Goal: Task Accomplishment & Management: Complete application form

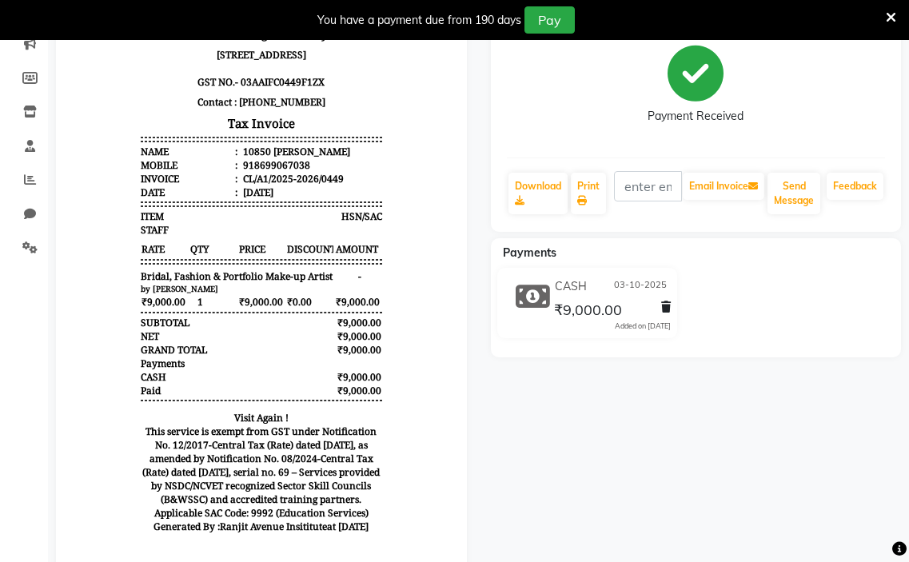
select select "service"
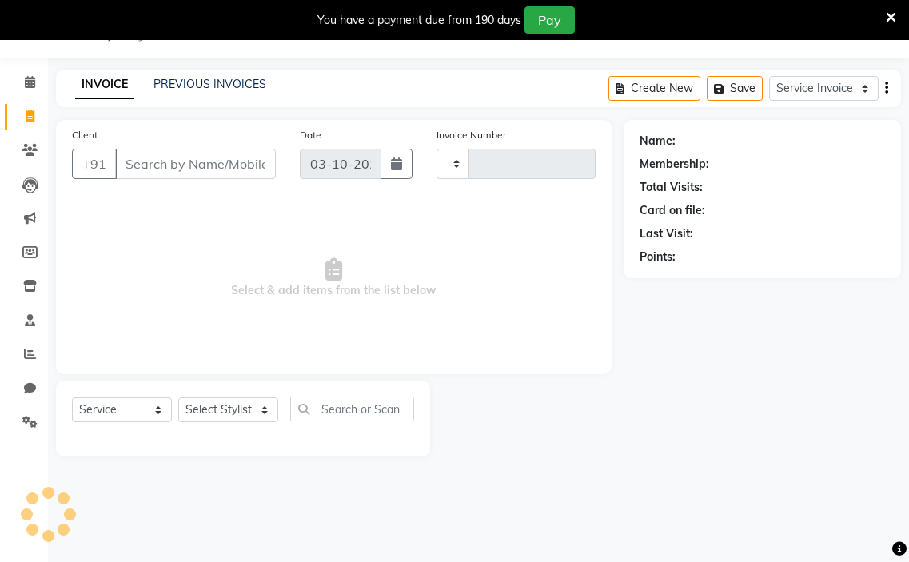
scroll to position [40, 0]
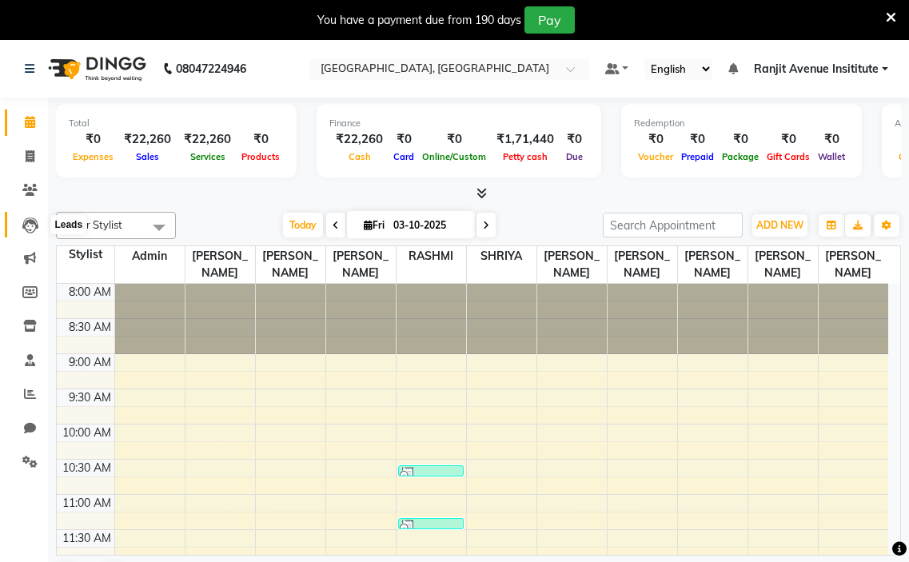
click at [34, 230] on icon at bounding box center [30, 226] width 16 height 16
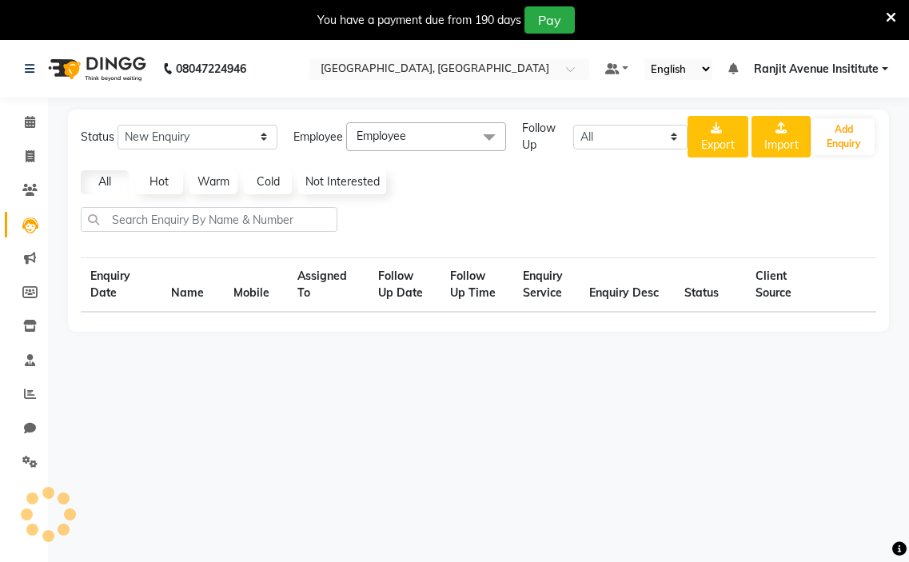
select select "10"
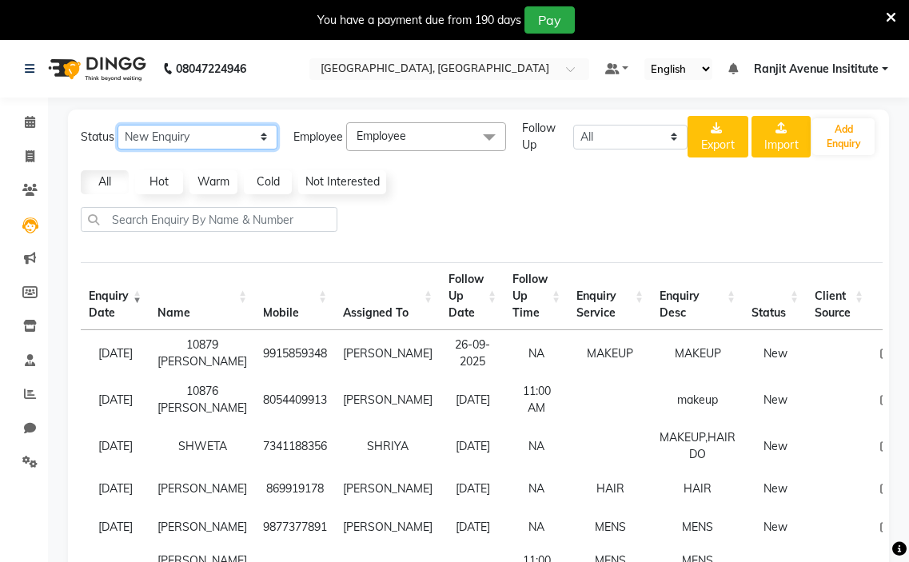
click at [261, 140] on select "New Enquiry Open Enquiry Converted Enquiry All" at bounding box center [198, 137] width 160 height 25
click at [118, 125] on select "New Enquiry Open Enquiry Converted Enquiry All" at bounding box center [198, 137] width 160 height 25
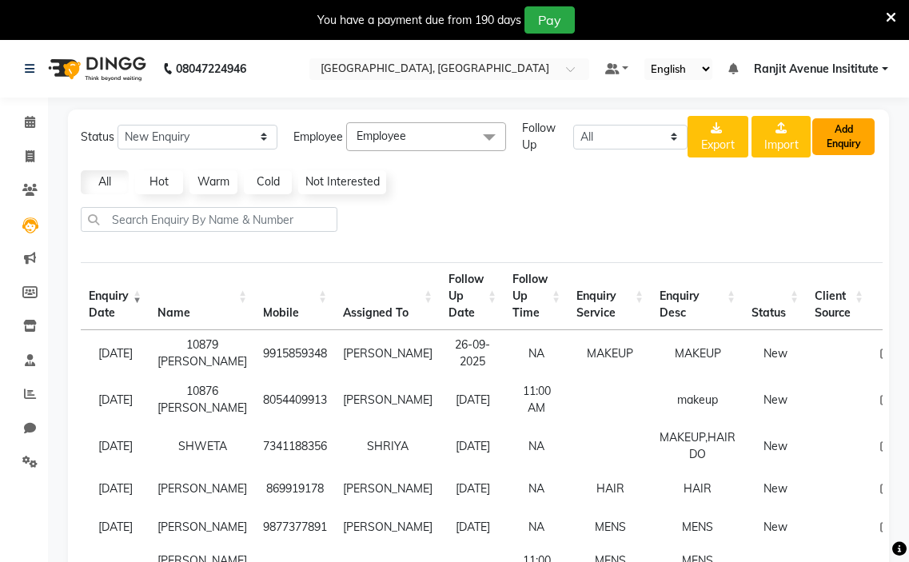
click at [869, 134] on button "Add Enquiry" at bounding box center [844, 136] width 62 height 37
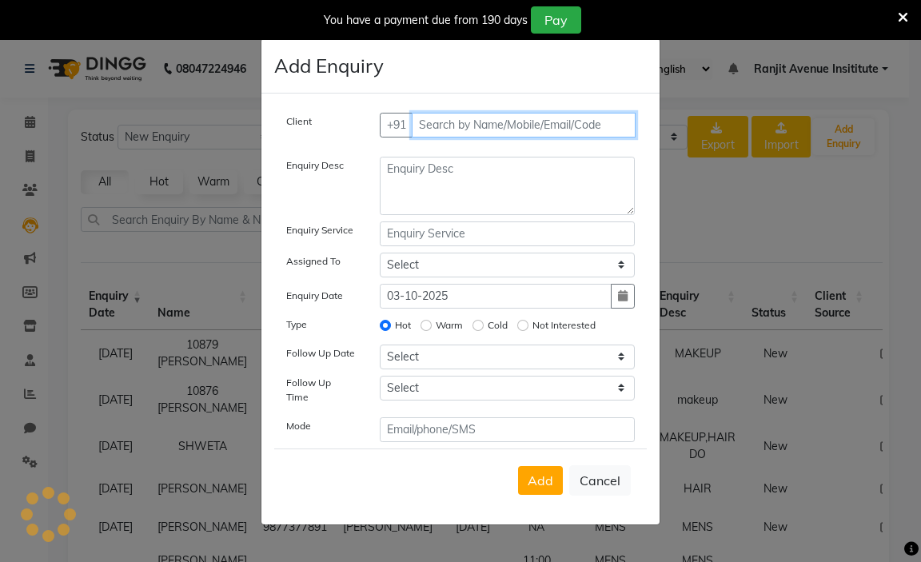
click at [483, 126] on input "text" at bounding box center [524, 125] width 225 height 25
type input "7837601150"
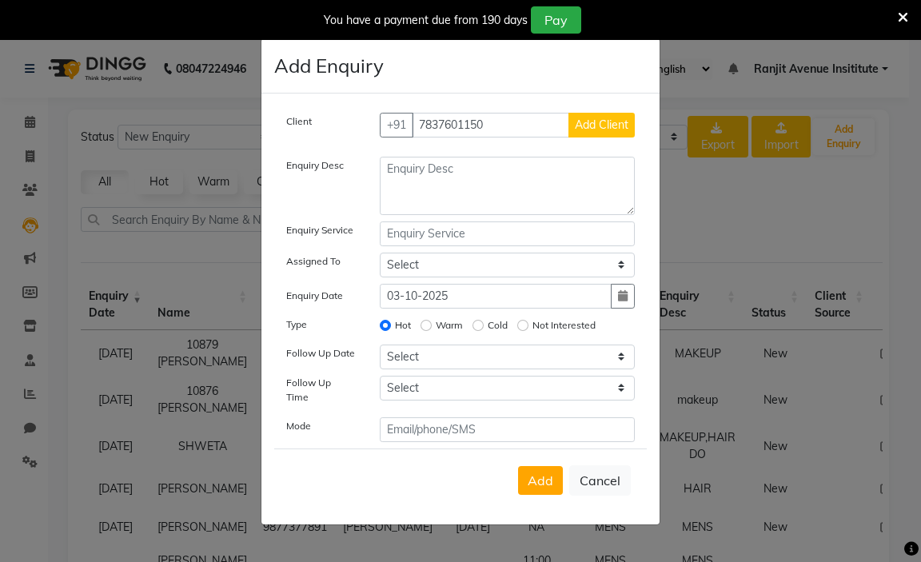
click at [591, 131] on span "Add Client" at bounding box center [602, 125] width 54 height 14
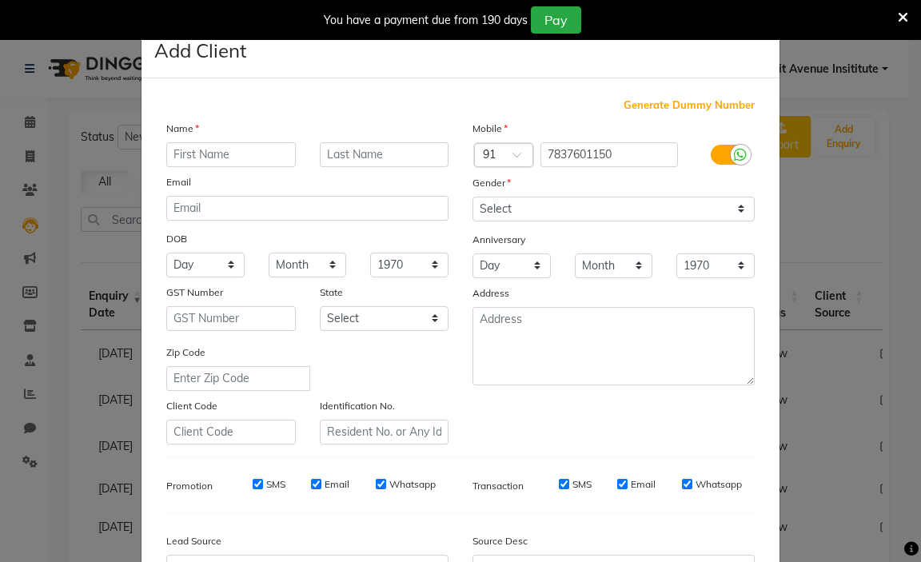
click at [391, 369] on div "Zip Code" at bounding box center [307, 367] width 306 height 47
click at [195, 154] on input "text" at bounding box center [231, 154] width 130 height 25
type input "[PERSON_NAME]"
